Goal: Check status: Check status

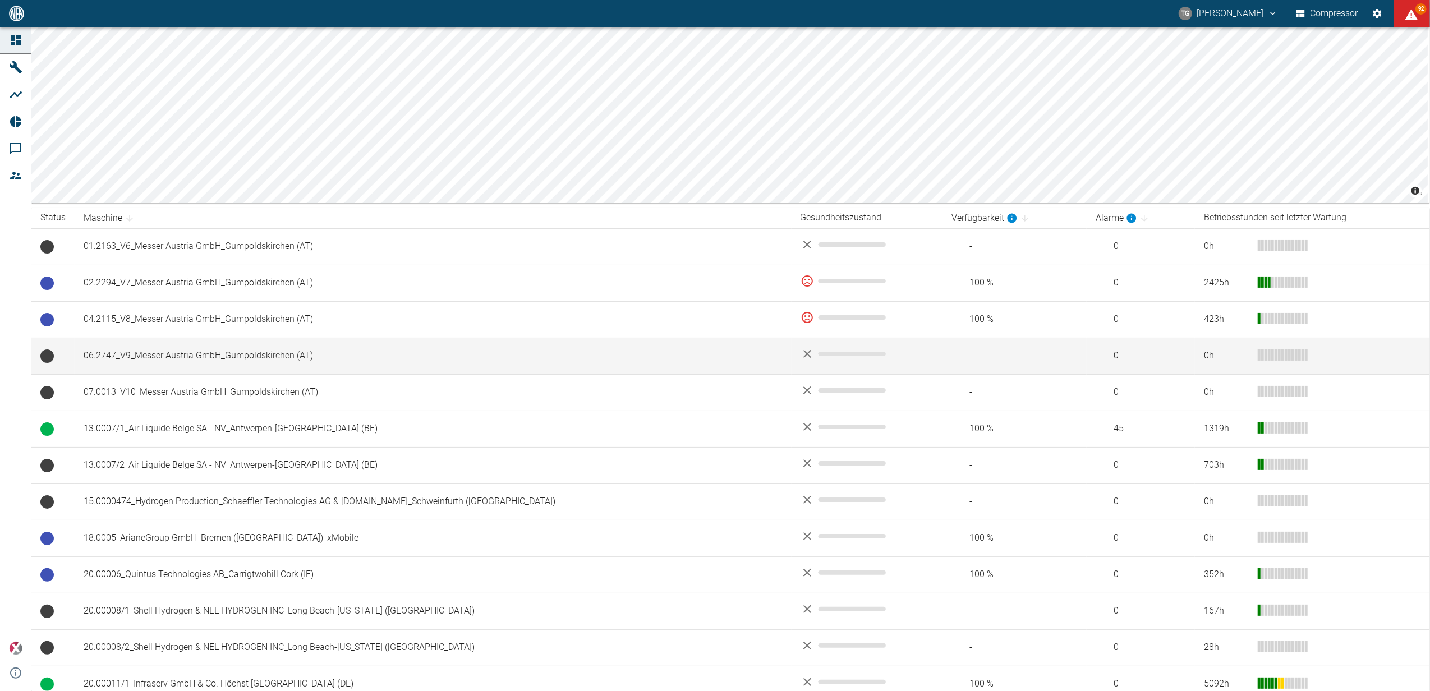
scroll to position [75, 0]
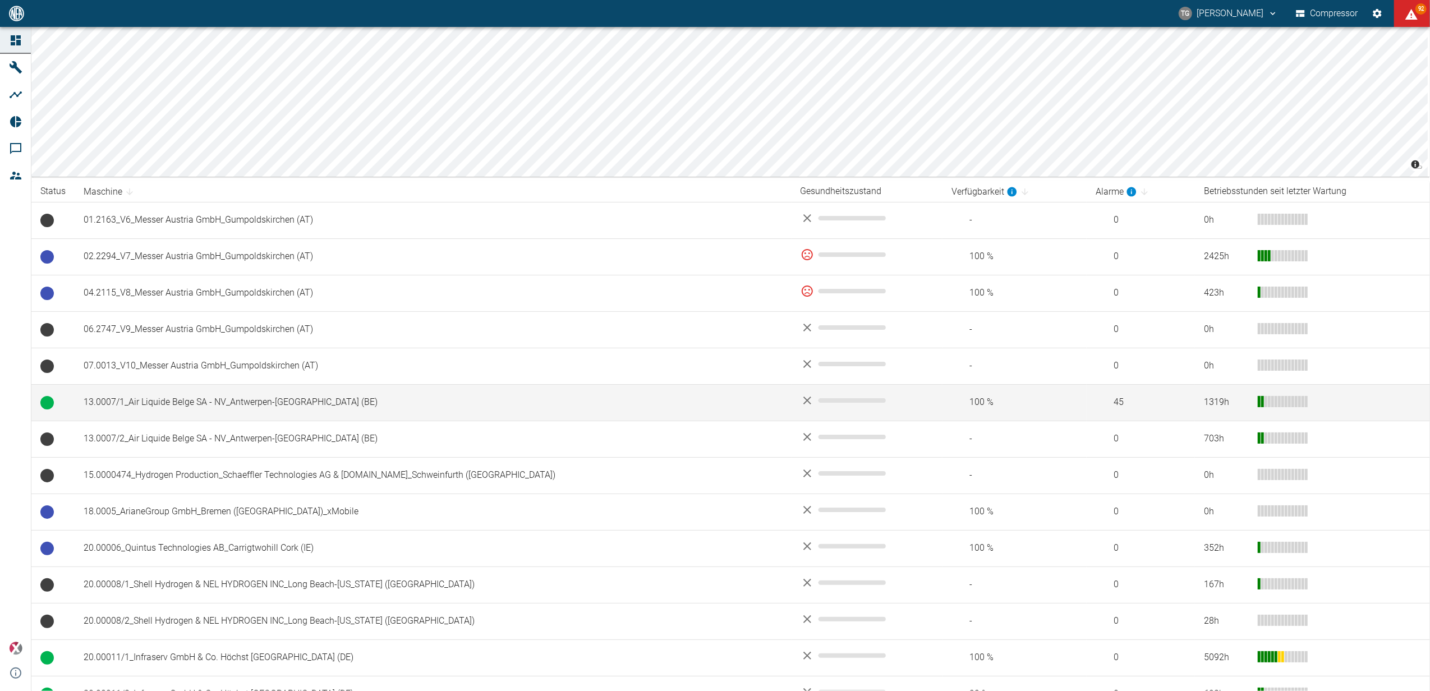
click at [183, 406] on td "13.0007/1_Air Liquide Belge SA - NV_Antwerpen-[GEOGRAPHIC_DATA] (BE)" at bounding box center [433, 402] width 717 height 36
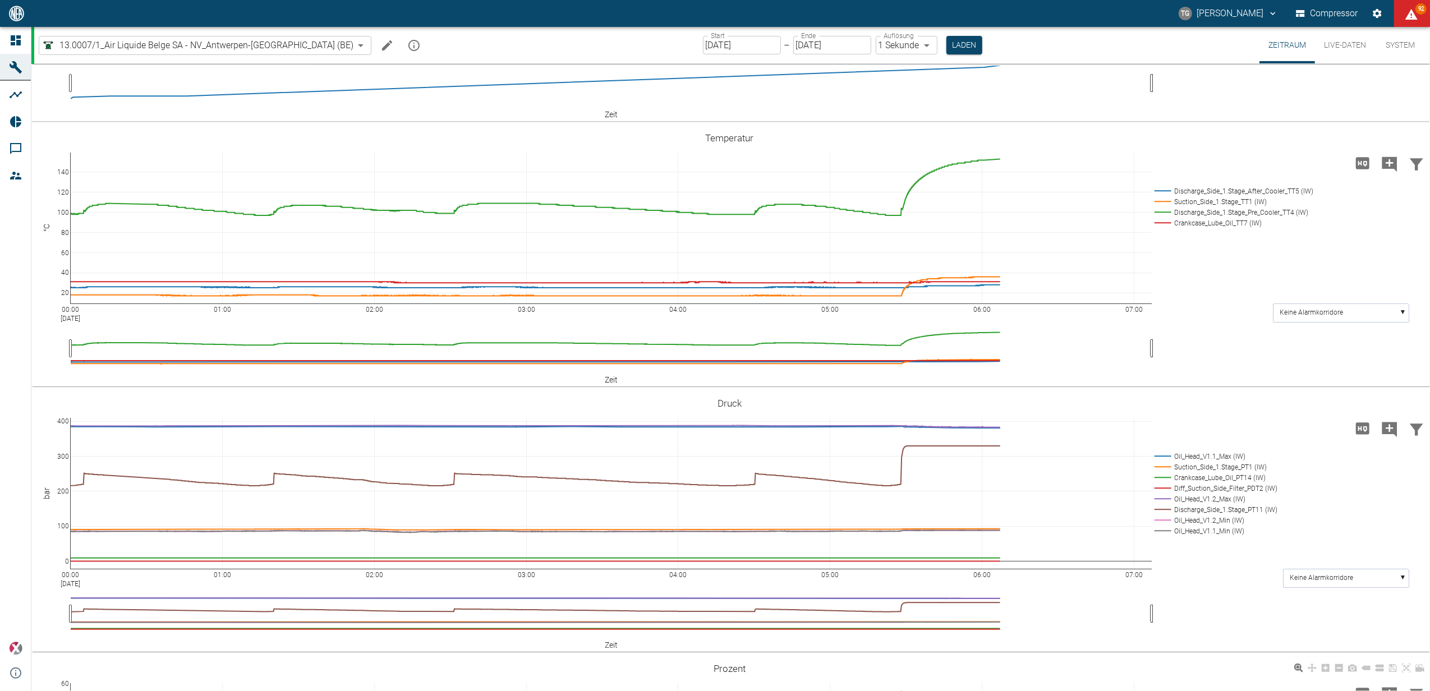
scroll to position [224, 0]
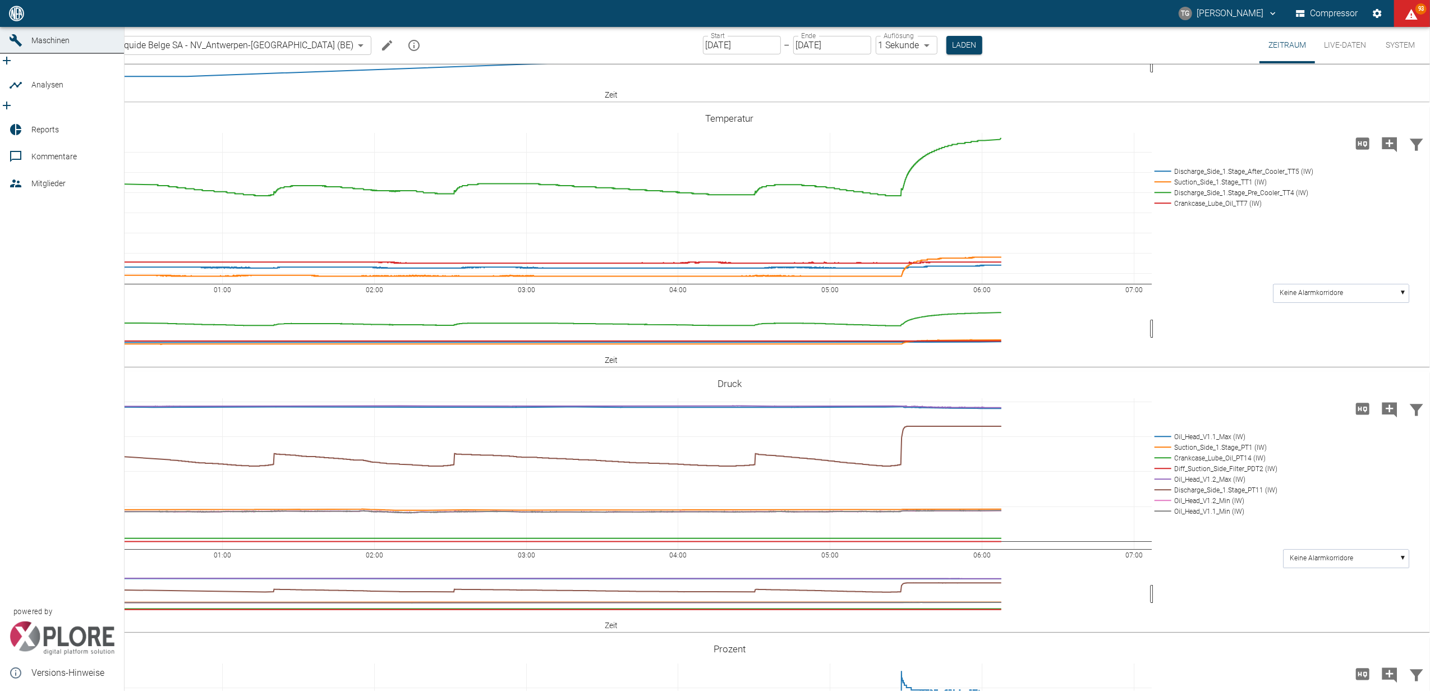
click at [7, 27] on link "Dashboard" at bounding box center [62, 13] width 124 height 27
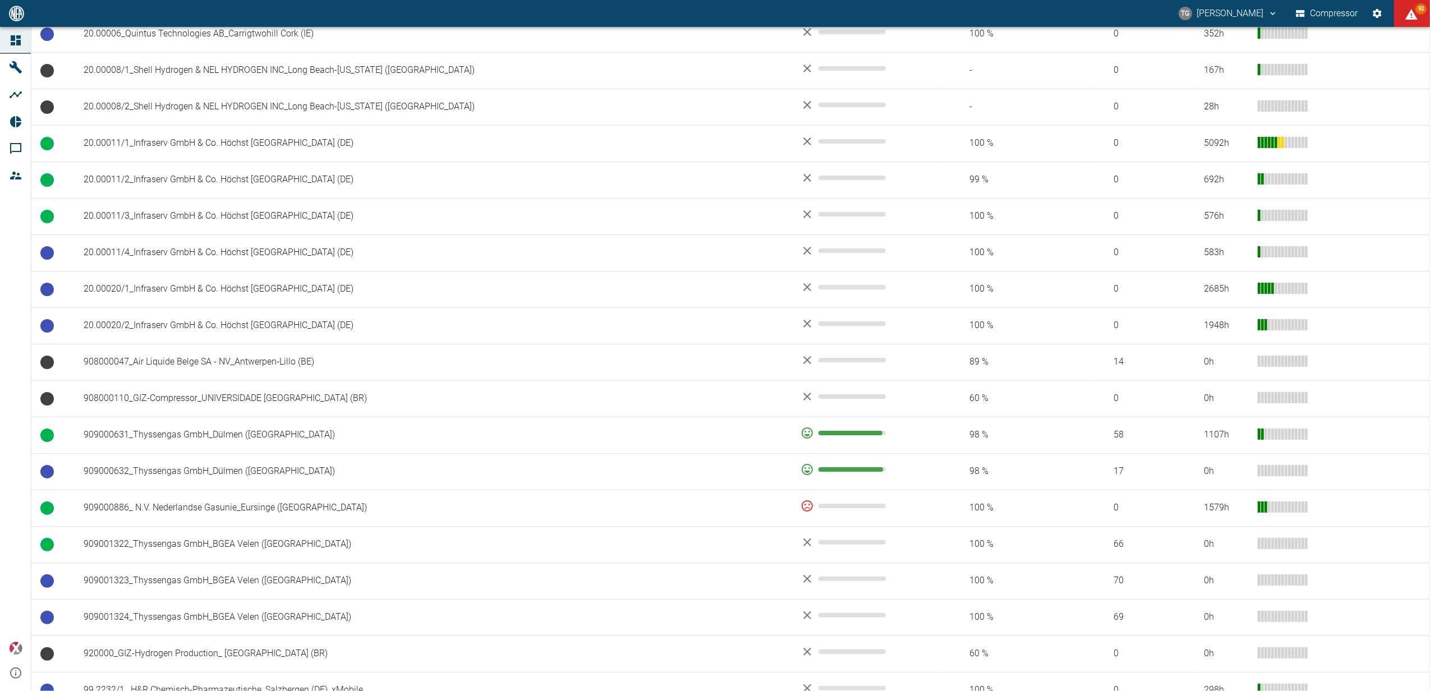
scroll to position [598, 0]
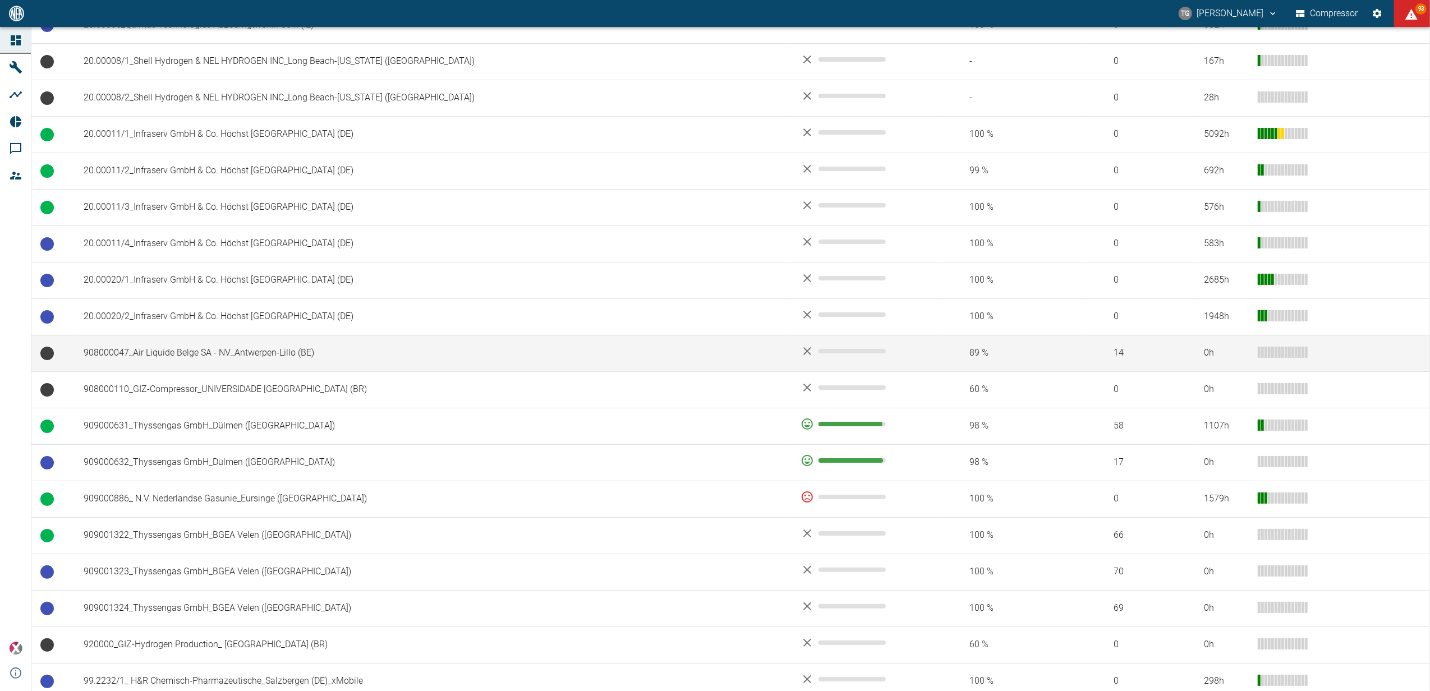
click at [214, 363] on td "908000047_Air Liquide Belge SA - NV_Antwerpen-Lillo (BE)" at bounding box center [433, 353] width 717 height 36
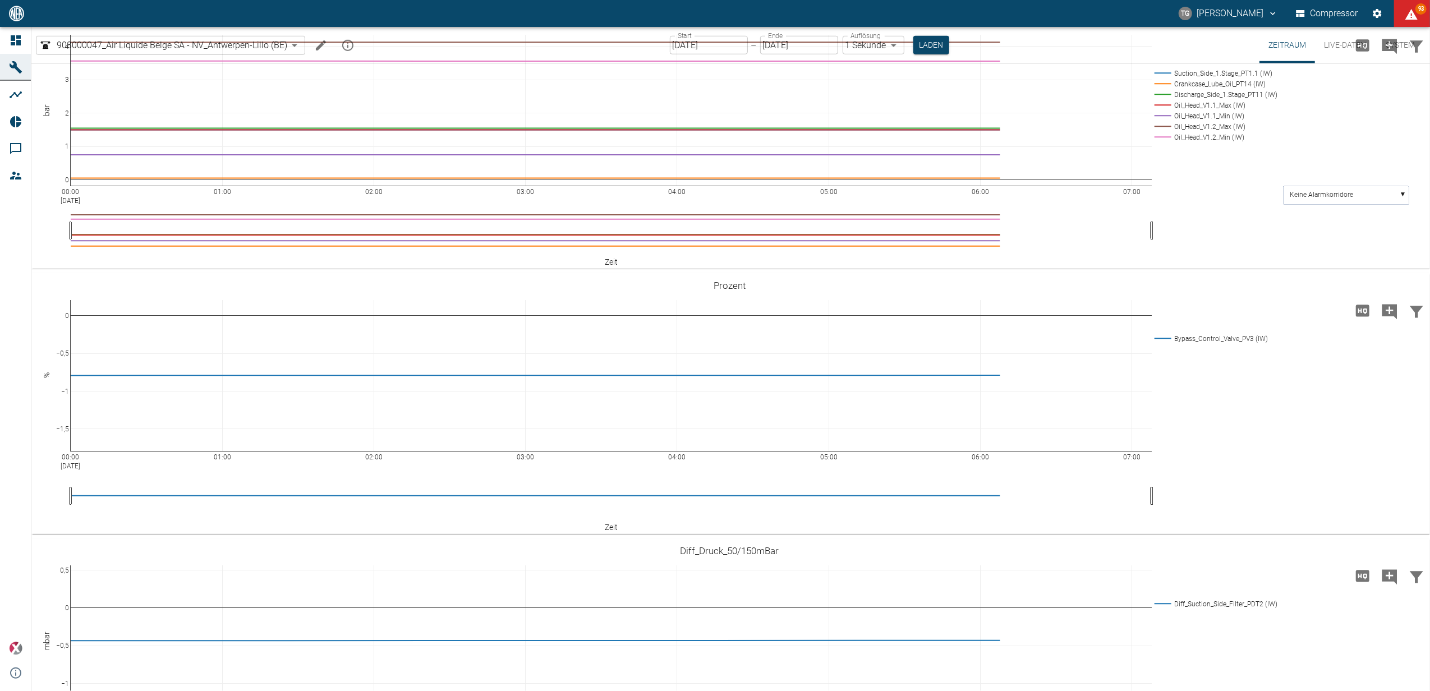
scroll to position [714, 0]
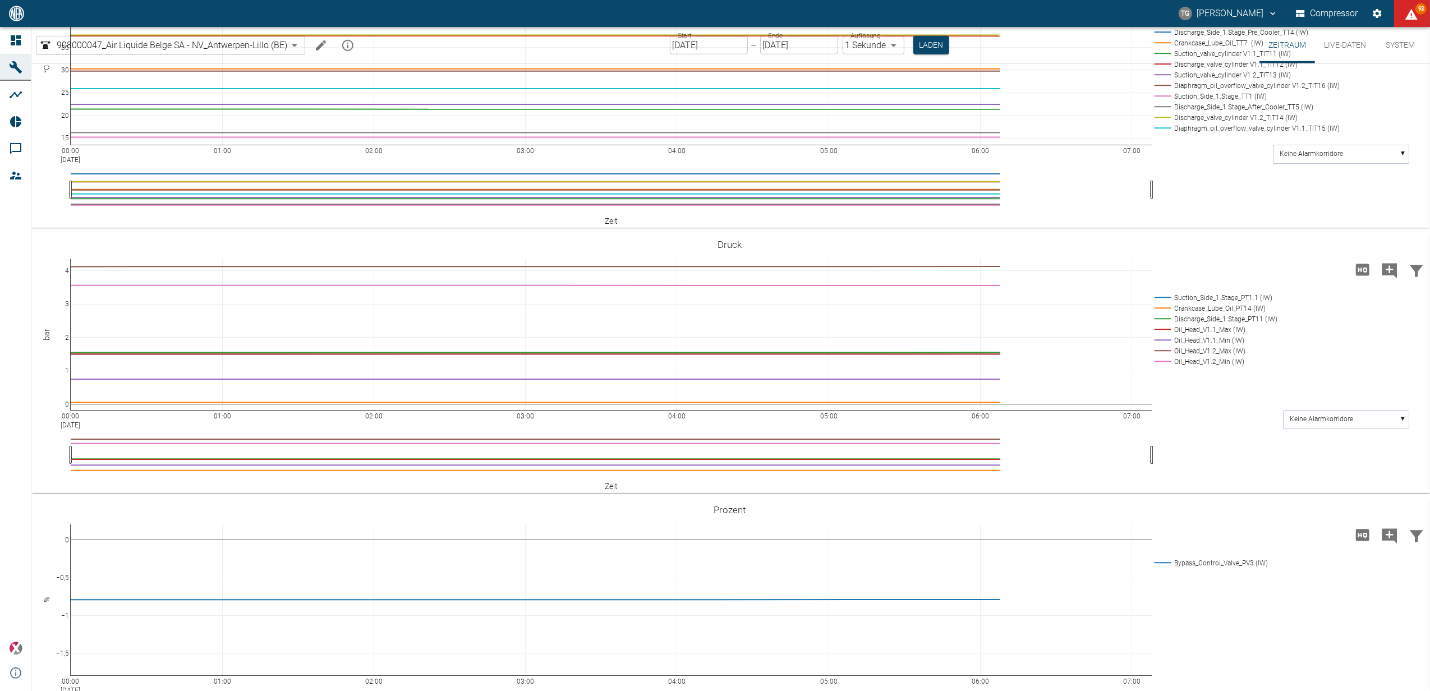
click at [1343, 44] on button "Live-Daten" at bounding box center [1345, 45] width 60 height 36
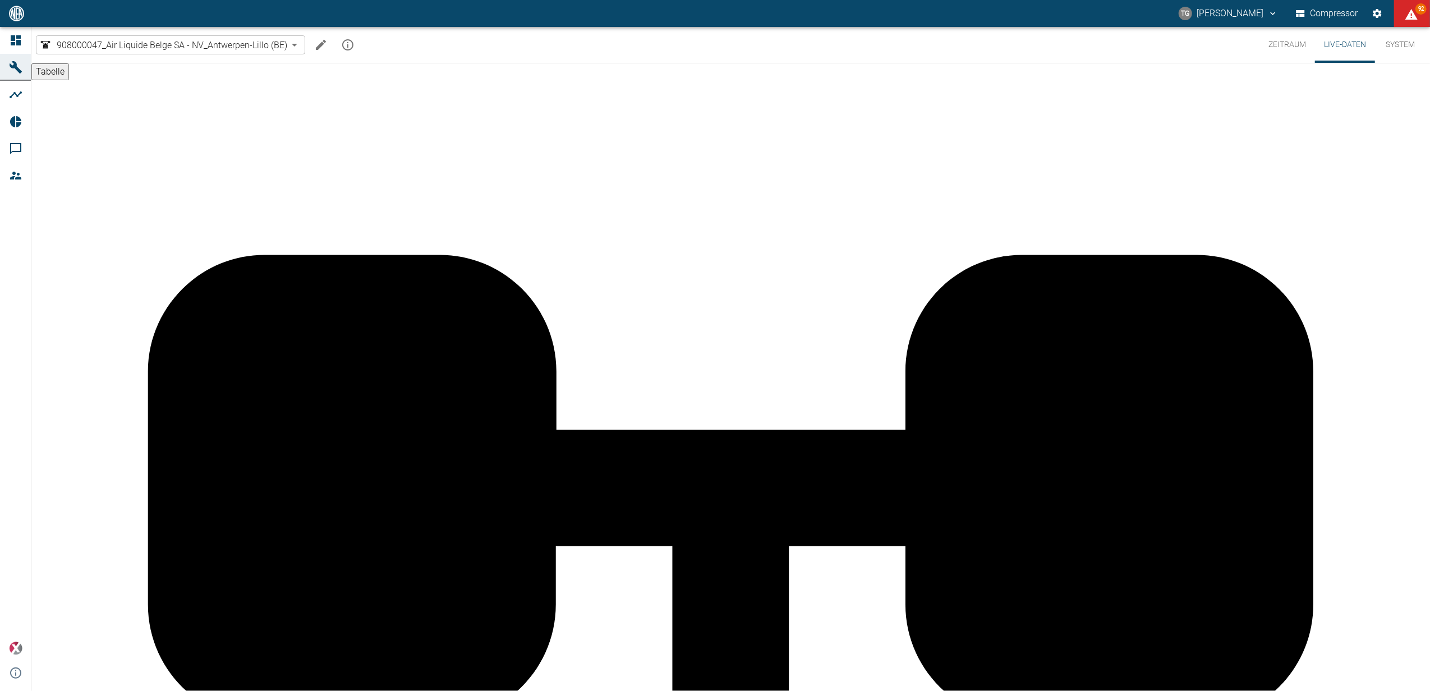
scroll to position [558, 0]
